Goal: Communication & Community: Answer question/provide support

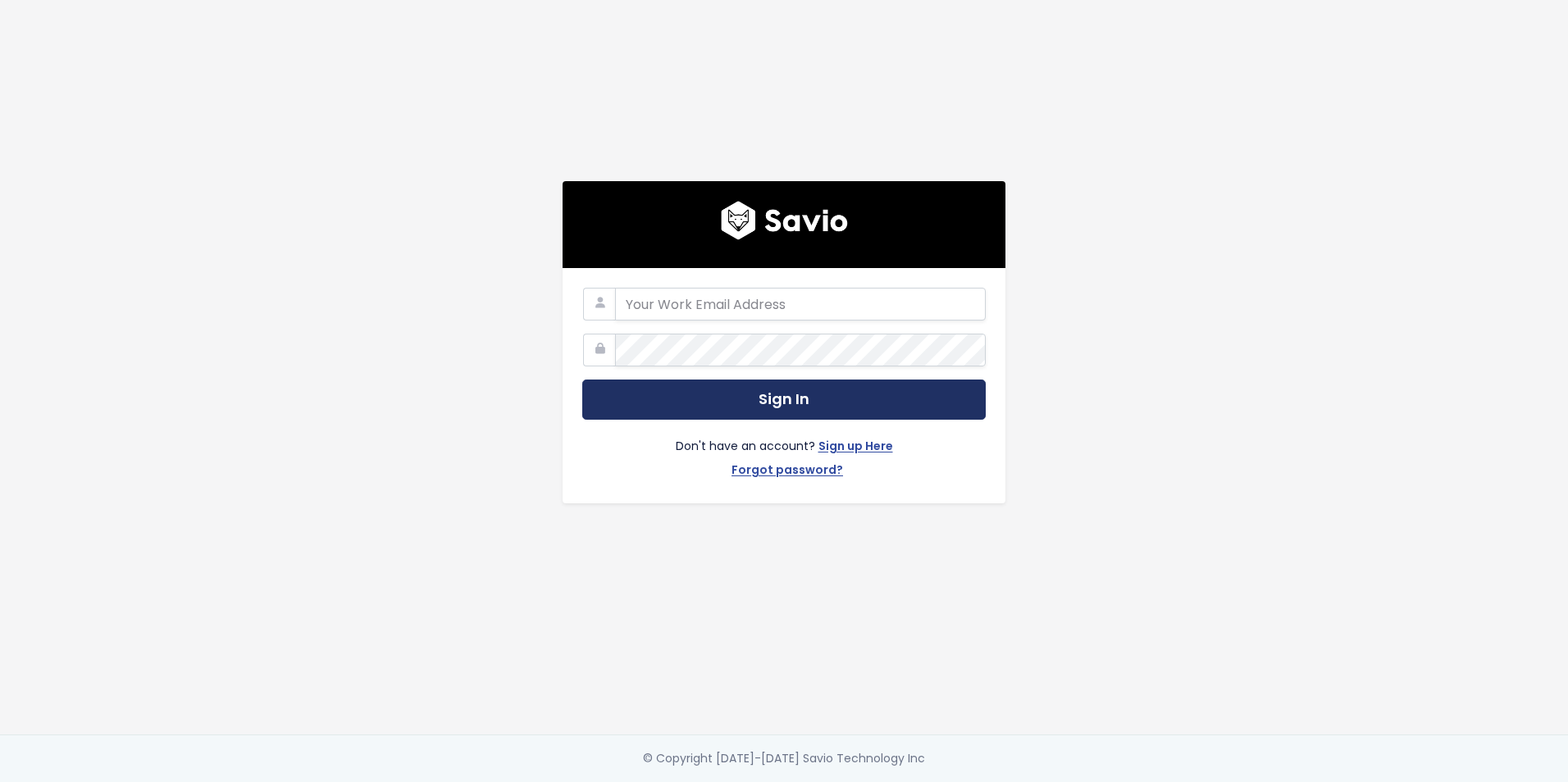
type input "daniel.ruiz@tai-software.com"
click at [752, 389] on button "Sign In" at bounding box center [784, 400] width 404 height 40
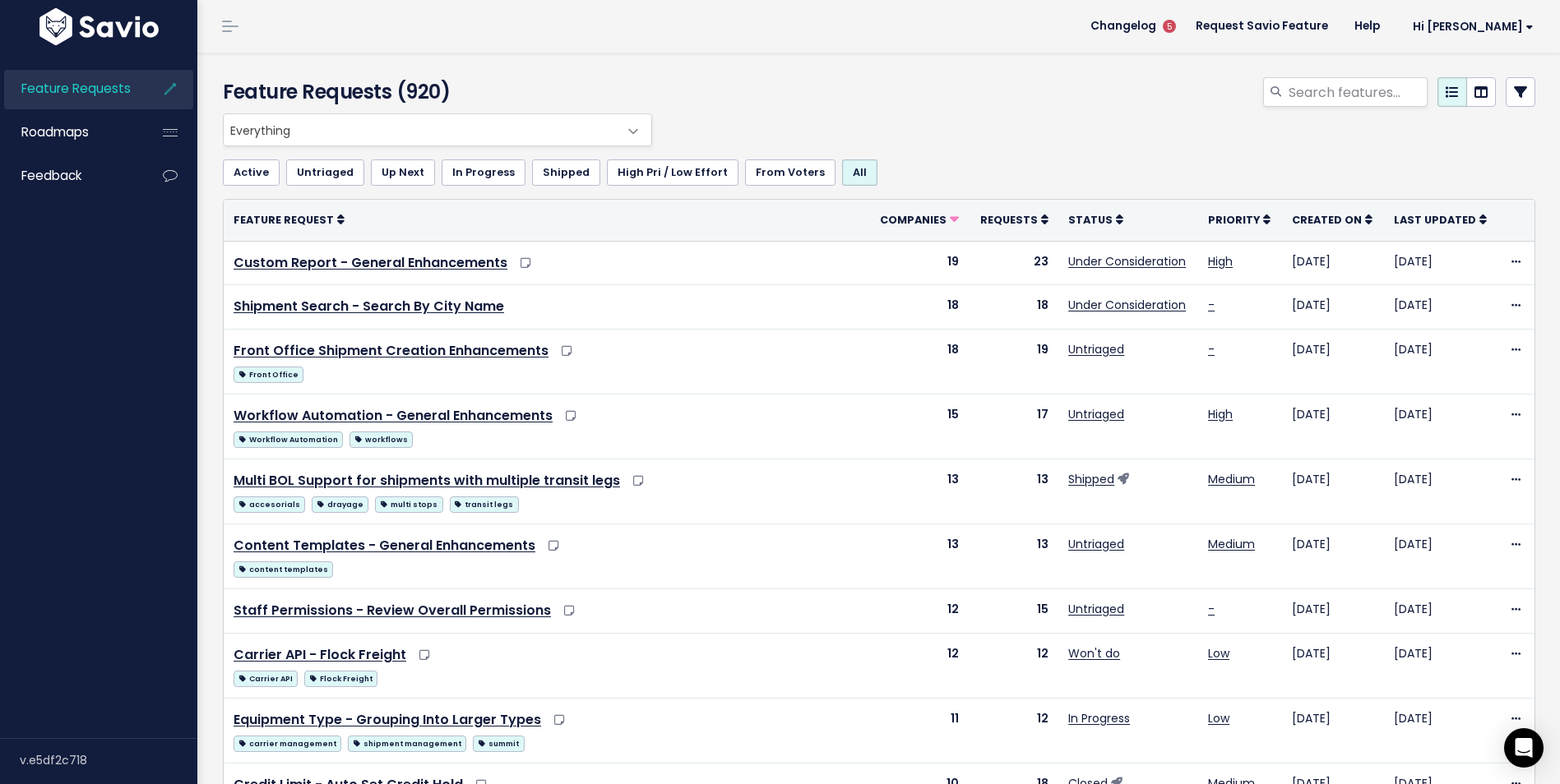
click at [690, 22] on header "Changelog 5 Request Savio Feature Help Hi Daniel My Settings Logout" at bounding box center [878, 26] width 1363 height 53
click at [1329, 95] on input "search" at bounding box center [1357, 92] width 140 height 29
click at [62, 177] on span "Feedback" at bounding box center [52, 176] width 60 height 17
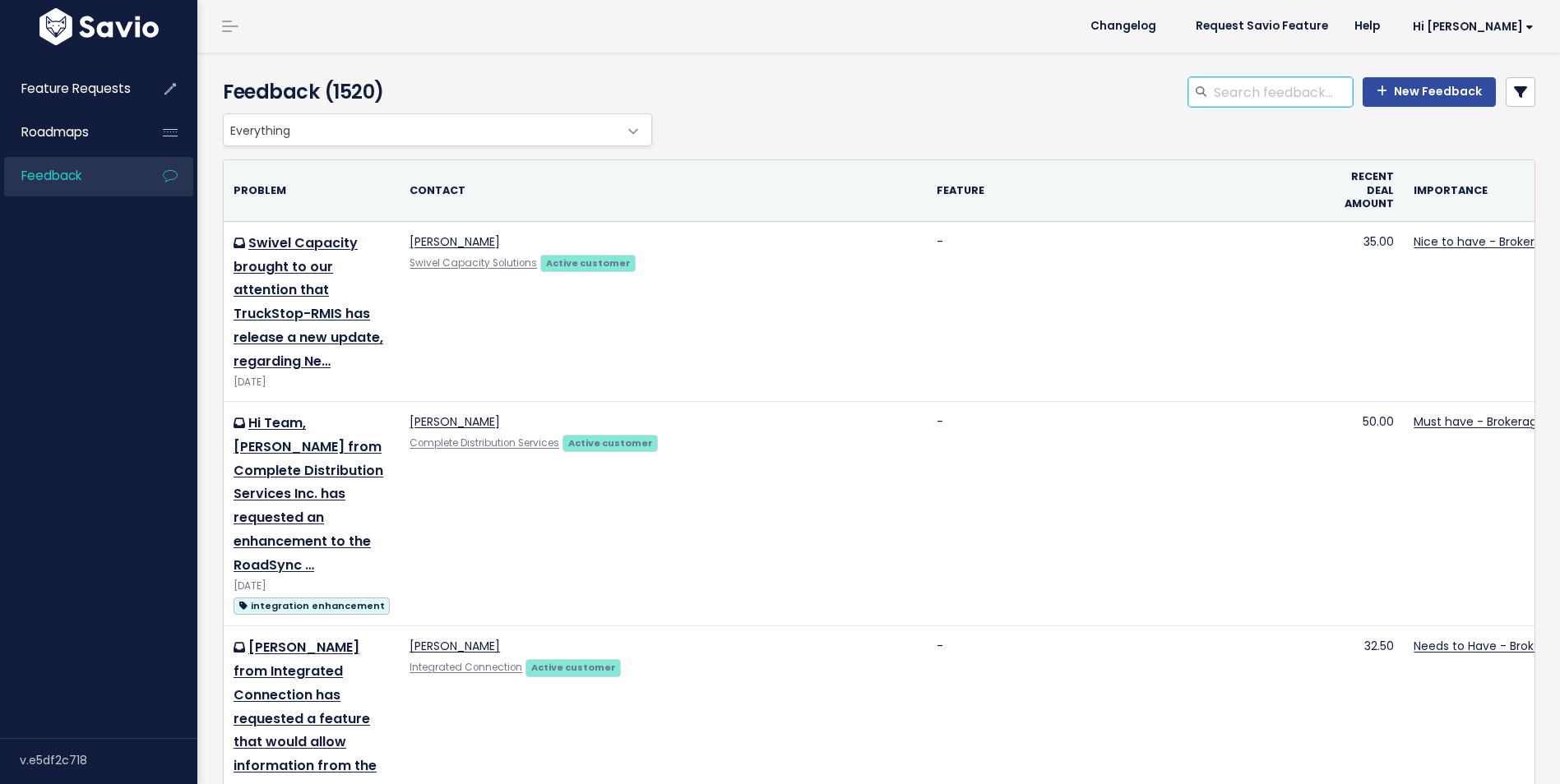
click at [1255, 96] on input "search" at bounding box center [1282, 92] width 140 height 29
type input "packaging type"
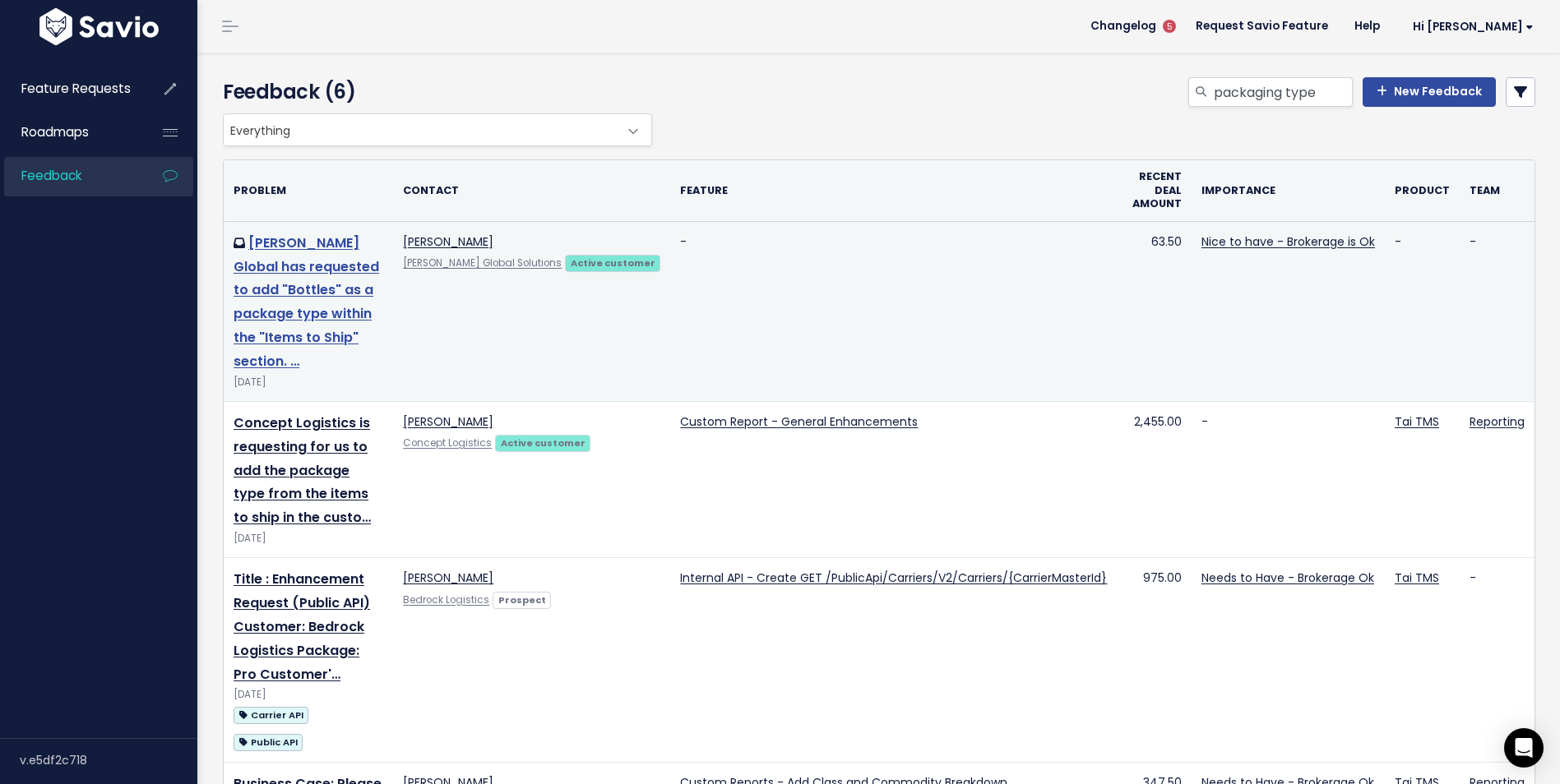
click at [283, 290] on link "[PERSON_NAME] Global has requested to add "Bottles" as a package type within th…" at bounding box center [306, 302] width 146 height 137
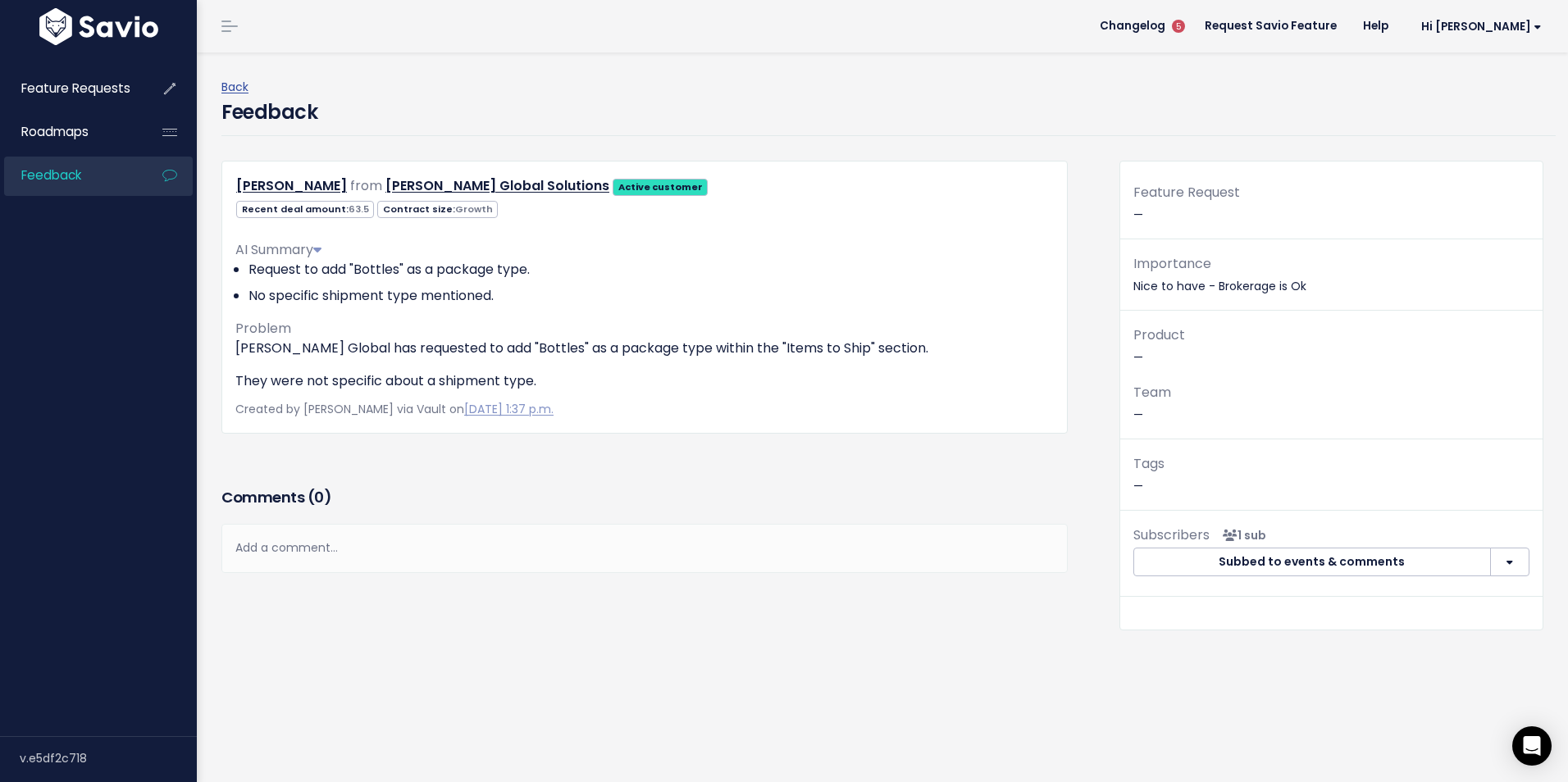
click at [345, 547] on div "Add a comment..." at bounding box center [644, 548] width 846 height 48
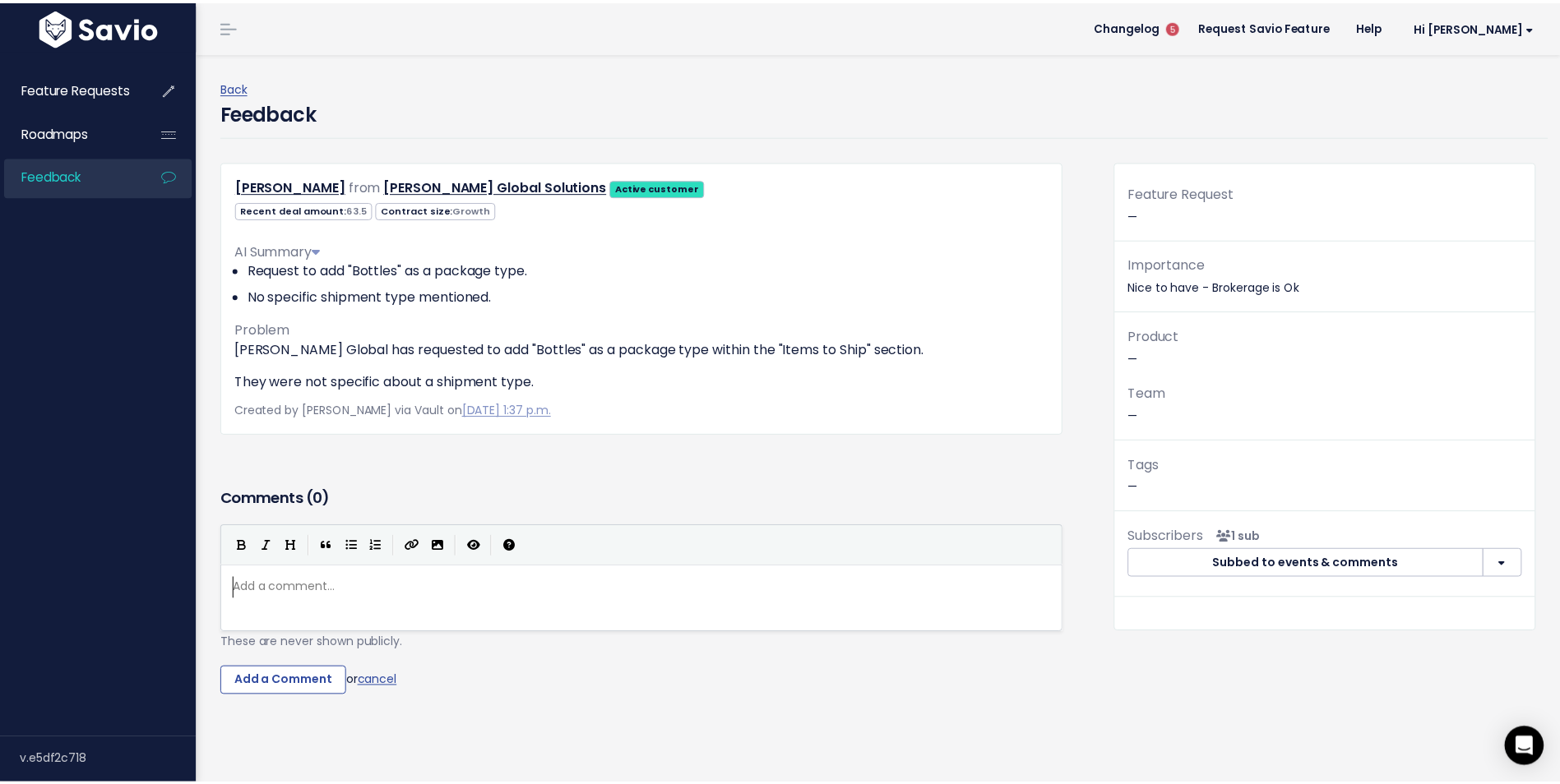
scroll to position [6, 0]
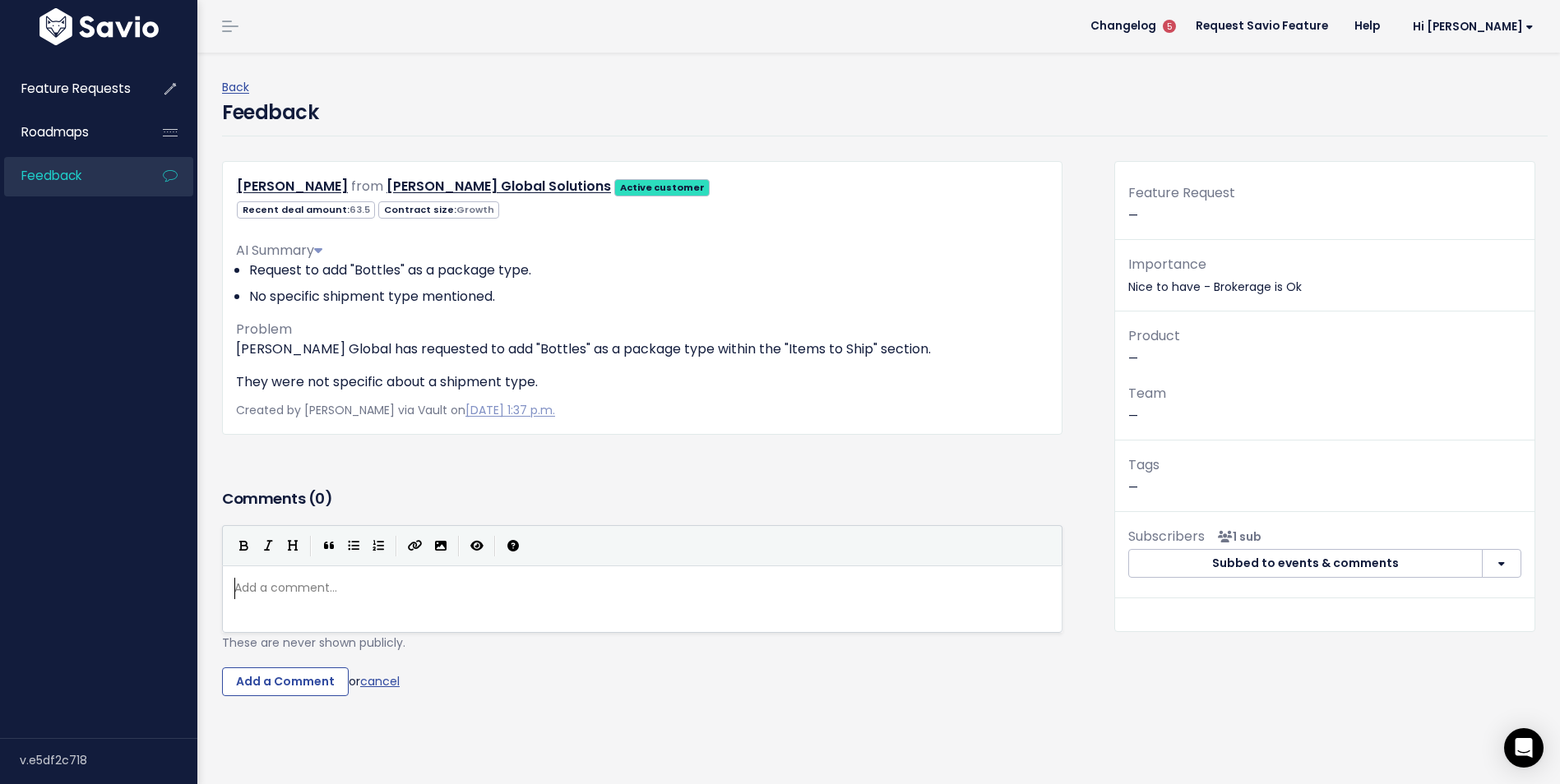
click at [356, 600] on div "Add a comment... ​" at bounding box center [648, 588] width 835 height 27
click at [435, 594] on pre "​" at bounding box center [648, 588] width 835 height 21
type textarea "We"
type textarea "We had a similar request from"
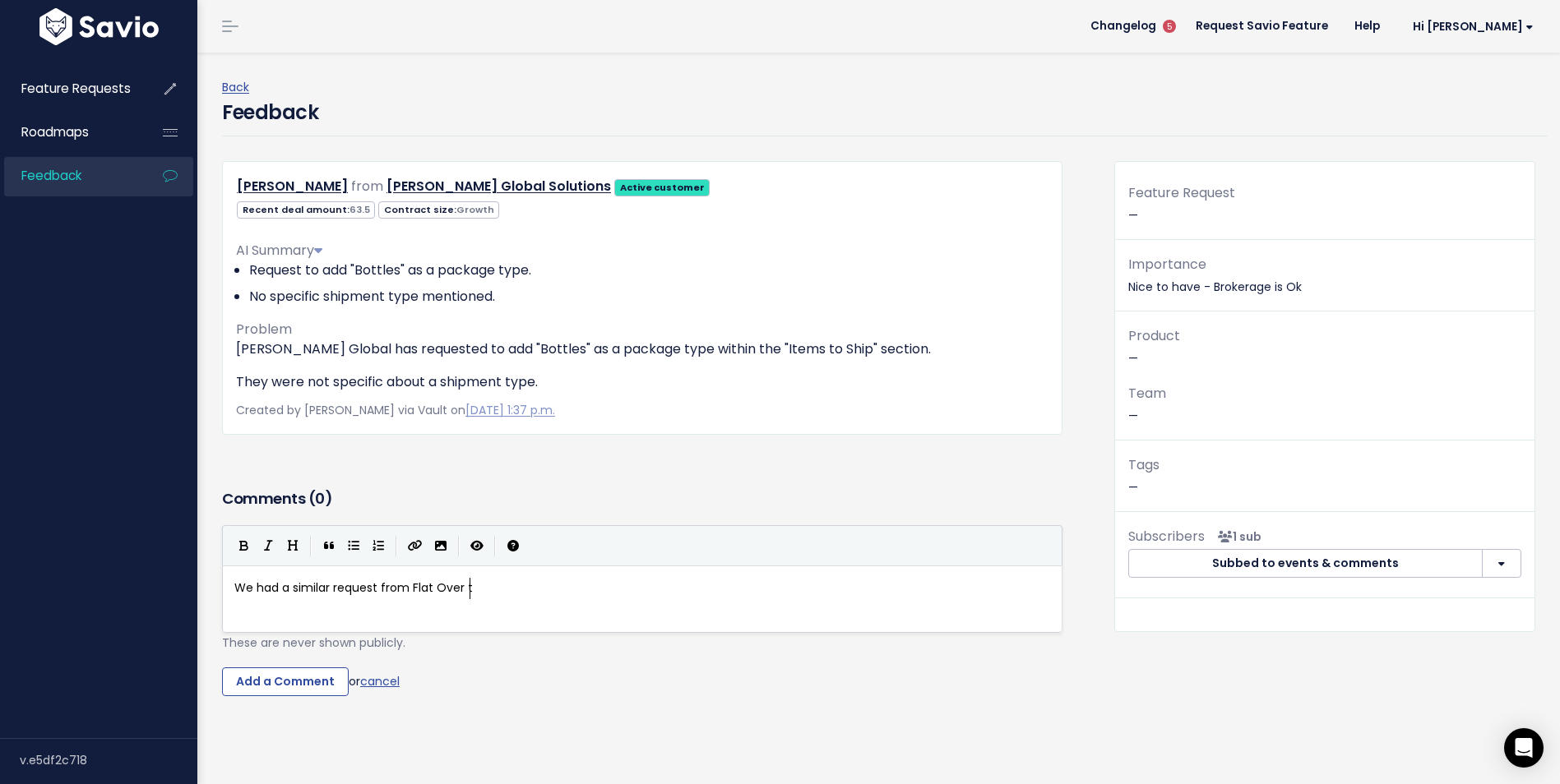
type textarea "Flat Over th"
type textarea "The World"
type textarea ", t"
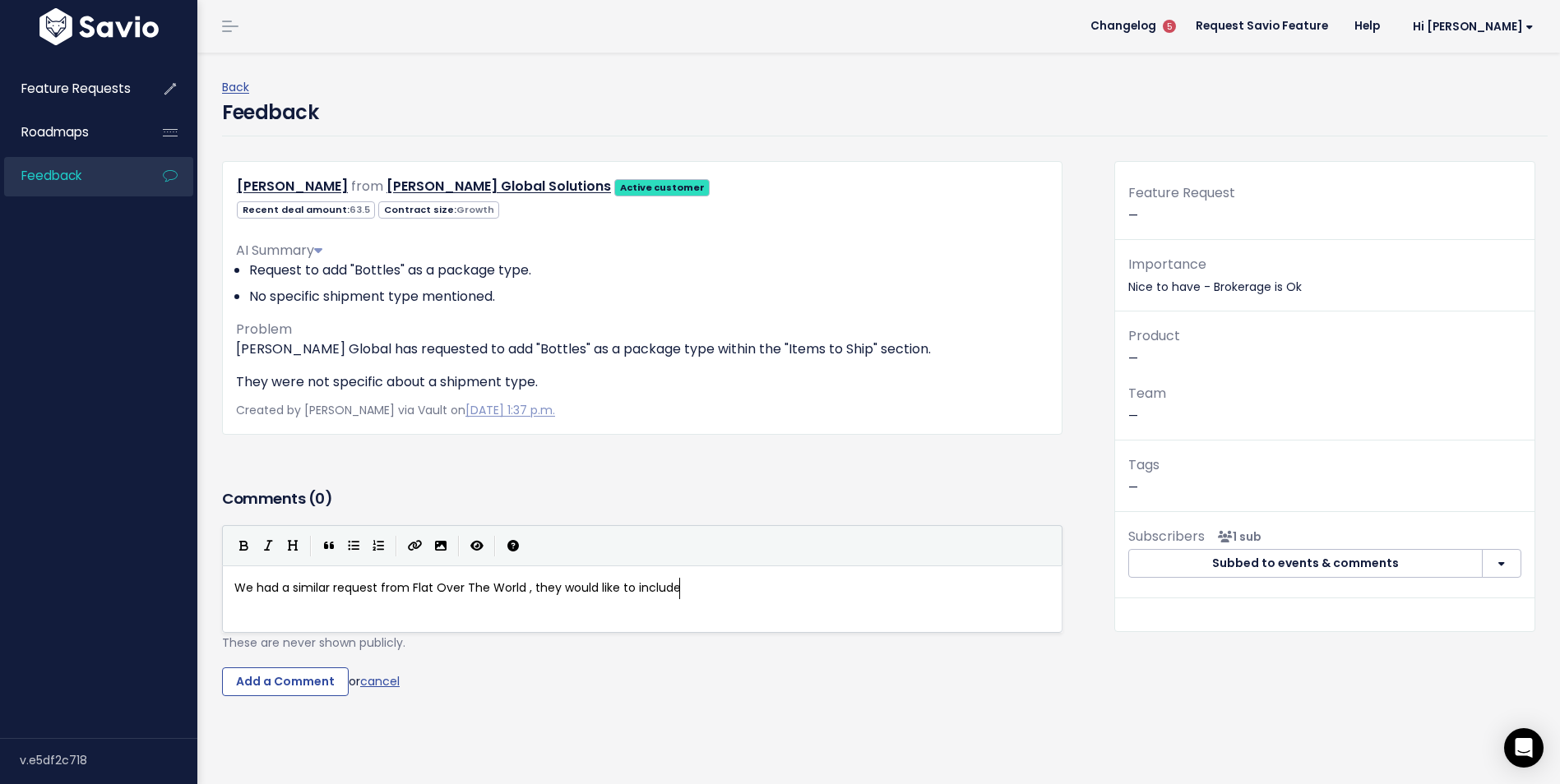
scroll to position [6, 150]
type textarea "they would like to include ""
type textarea "Coil" as a pac"
type textarea "ckaging type."
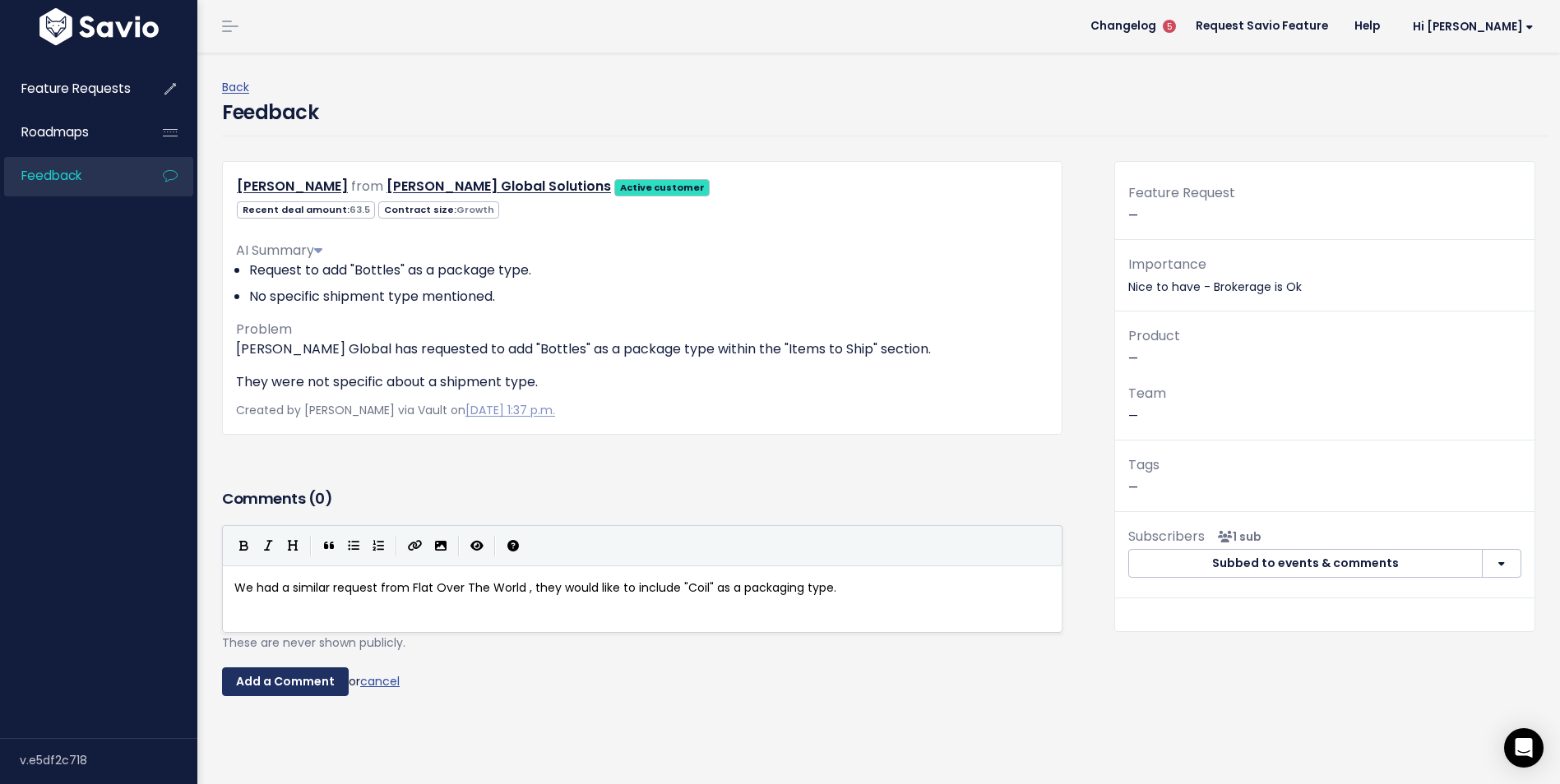
click at [284, 691] on input "Add a Comment" at bounding box center [285, 682] width 127 height 29
